Goal: Transaction & Acquisition: Purchase product/service

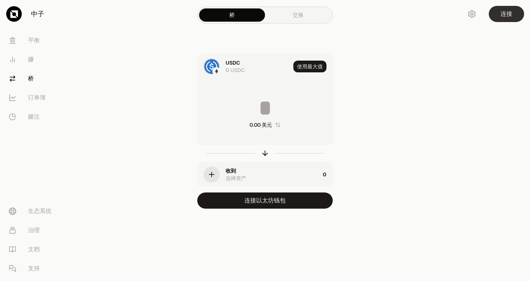
click at [512, 16] on button "连接" at bounding box center [505, 14] width 35 height 16
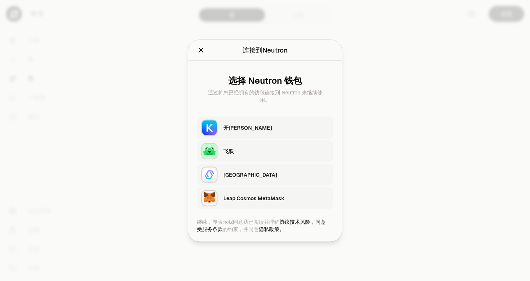
click at [303, 199] on div "Leap Cosmos MetaMask" at bounding box center [275, 198] width 105 height 7
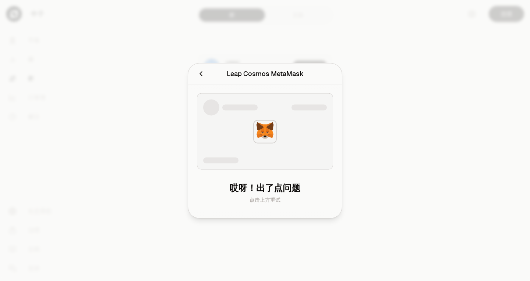
click at [278, 134] on div at bounding box center [265, 132] width 28 height 28
click at [265, 131] on img at bounding box center [265, 132] width 24 height 24
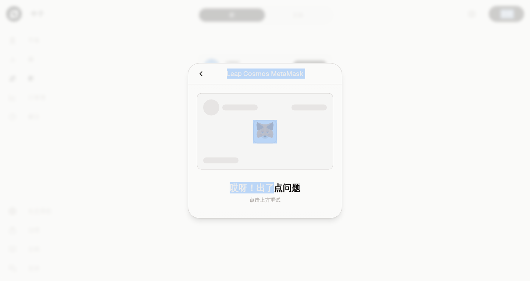
drag, startPoint x: 301, startPoint y: 281, endPoint x: 296, endPoint y: 268, distance: 14.5
click at [300, 277] on body "中子 [PERSON_NAME] 赚 桥 订单簿 赌注 生态系统 治理 文档 支持 桥 交换 USDC 0 USDC 使用最大值 0.00 美元 收到 选择资…" at bounding box center [265, 140] width 530 height 281
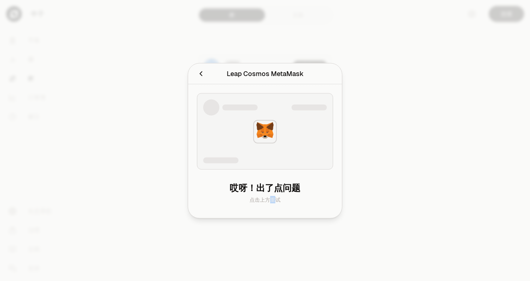
click at [275, 201] on font "点击上方重试" at bounding box center [264, 199] width 31 height 7
click at [272, 73] on font "Leap Cosmos MetaMask" at bounding box center [265, 73] width 77 height 8
click at [201, 75] on icon "取消" at bounding box center [200, 73] width 3 height 5
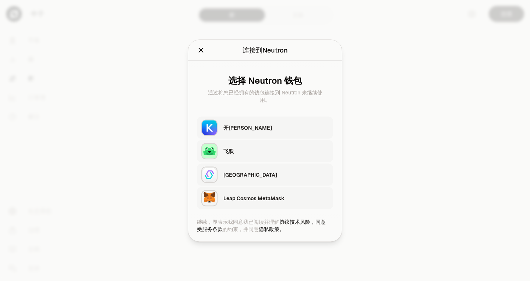
click at [296, 187] on button "Leap Cosmos MetaMask" at bounding box center [265, 198] width 136 height 22
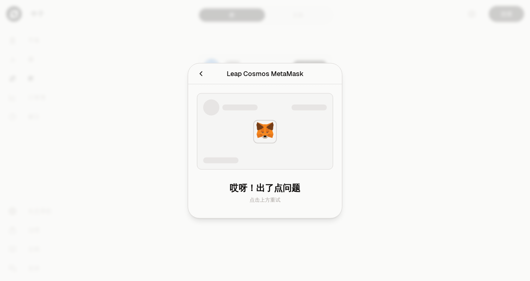
click at [200, 72] on button "取消" at bounding box center [201, 73] width 8 height 10
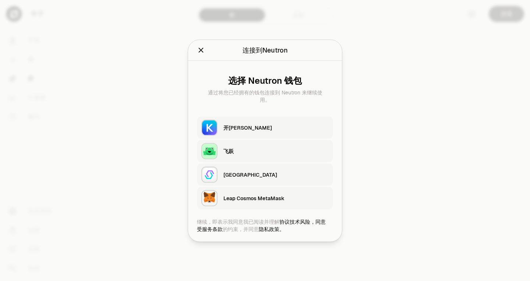
click at [298, 152] on div "飞跃" at bounding box center [275, 150] width 105 height 7
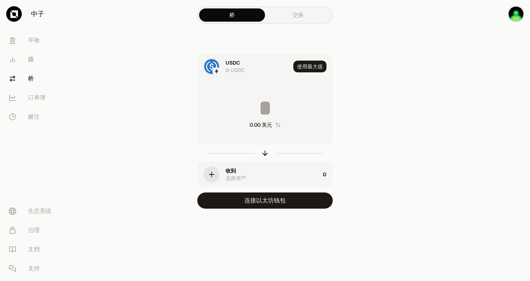
click at [270, 110] on input at bounding box center [264, 108] width 135 height 22
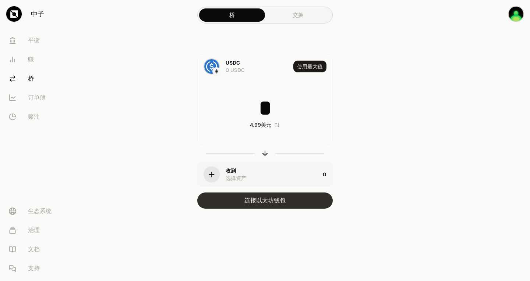
type input "*"
click at [283, 198] on font "连接以太坊钱包" at bounding box center [264, 201] width 41 height 8
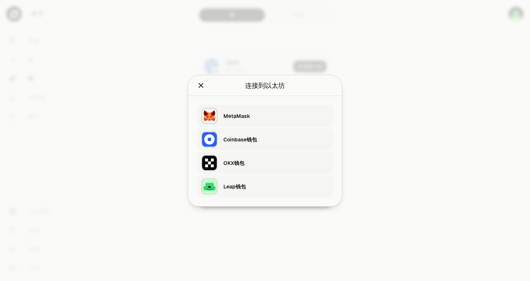
click at [297, 112] on div "MetaMask" at bounding box center [275, 115] width 105 height 7
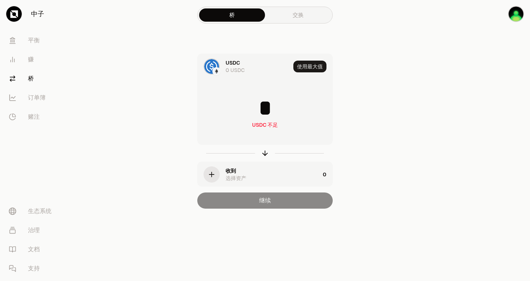
click at [296, 18] on font "交换" at bounding box center [297, 14] width 11 height 7
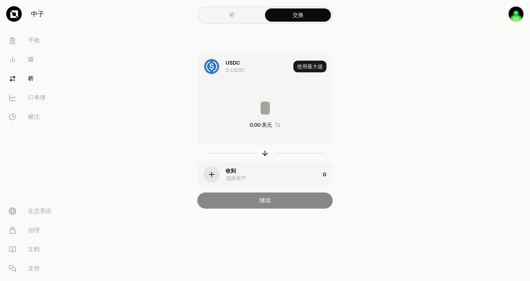
click at [216, 174] on div "button" at bounding box center [211, 175] width 16 height 16
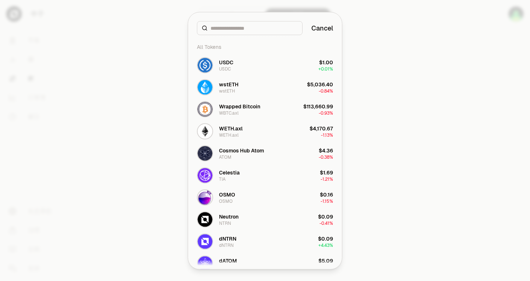
click at [262, 29] on input at bounding box center [253, 27] width 87 height 7
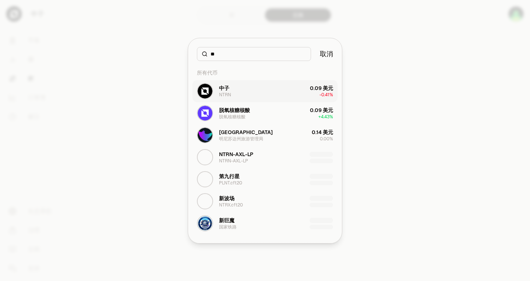
type input "**"
click at [273, 93] on button "中子 NTRN 0.09 美元 -0.41%" at bounding box center [264, 91] width 145 height 22
